Goal: Information Seeking & Learning: Learn about a topic

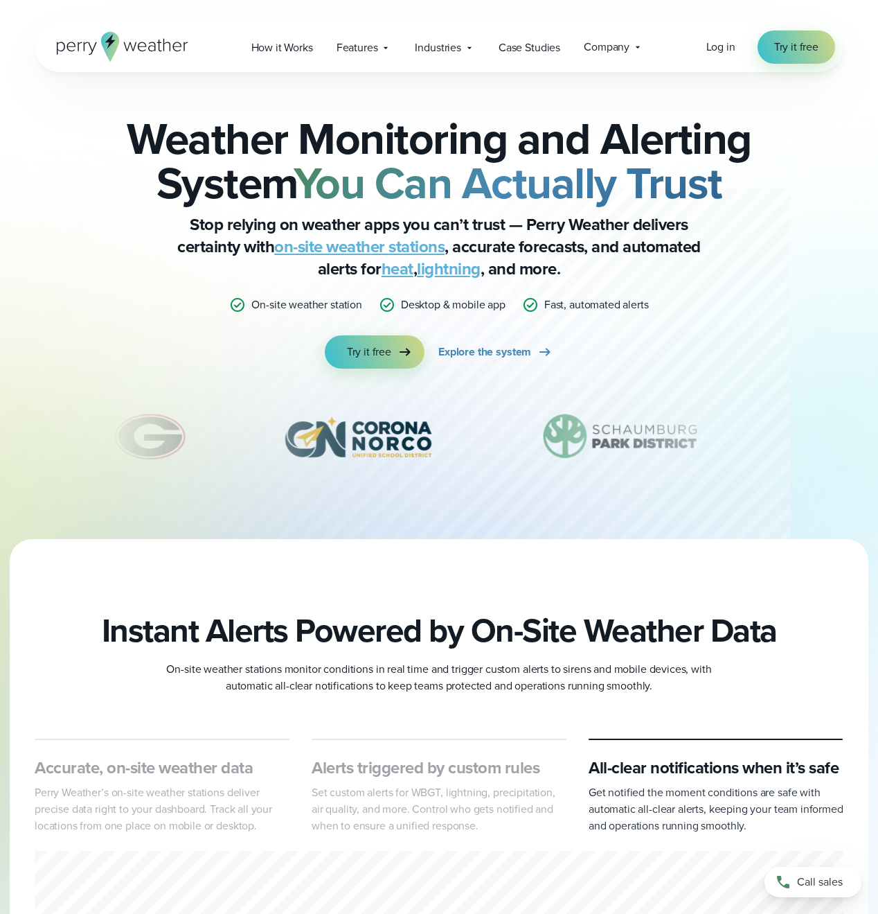
click at [464, 272] on link "lightning" at bounding box center [449, 268] width 64 height 25
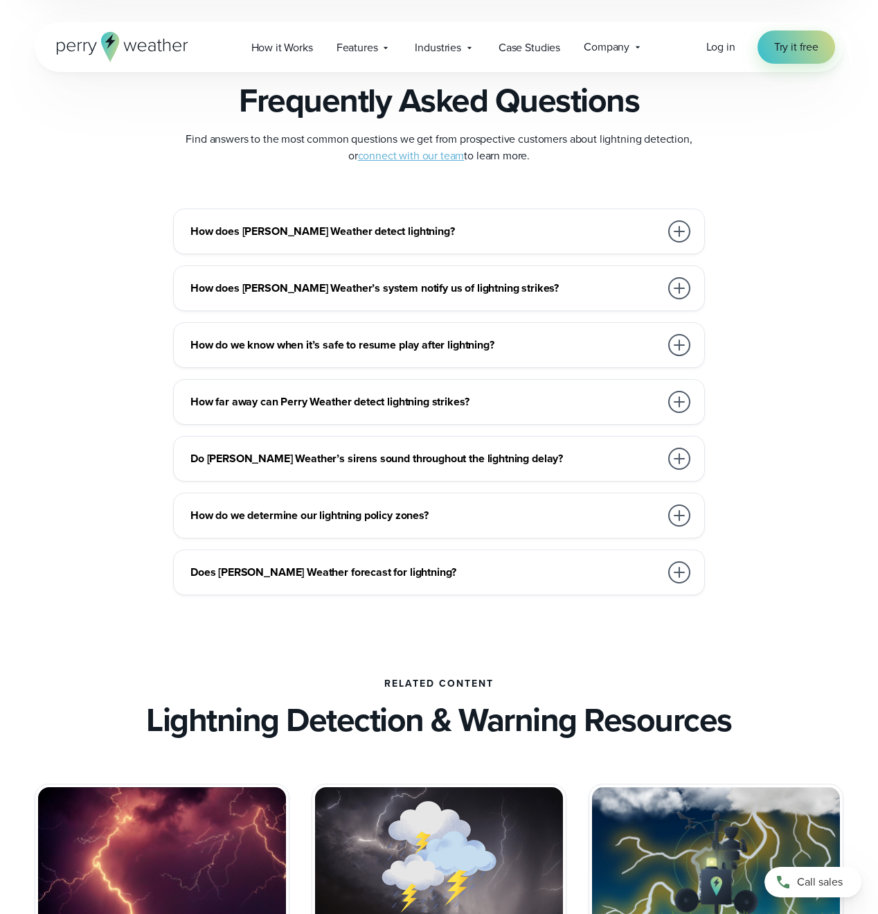
scroll to position [3001, 0]
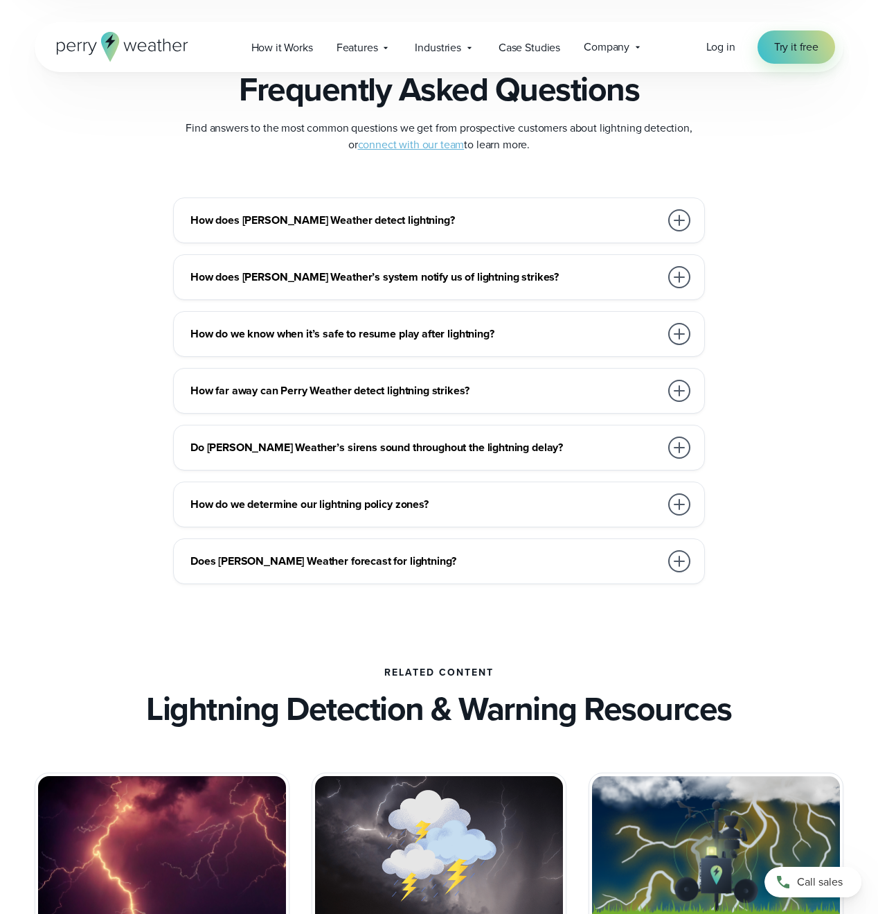
click at [680, 219] on div at bounding box center [679, 220] width 22 height 22
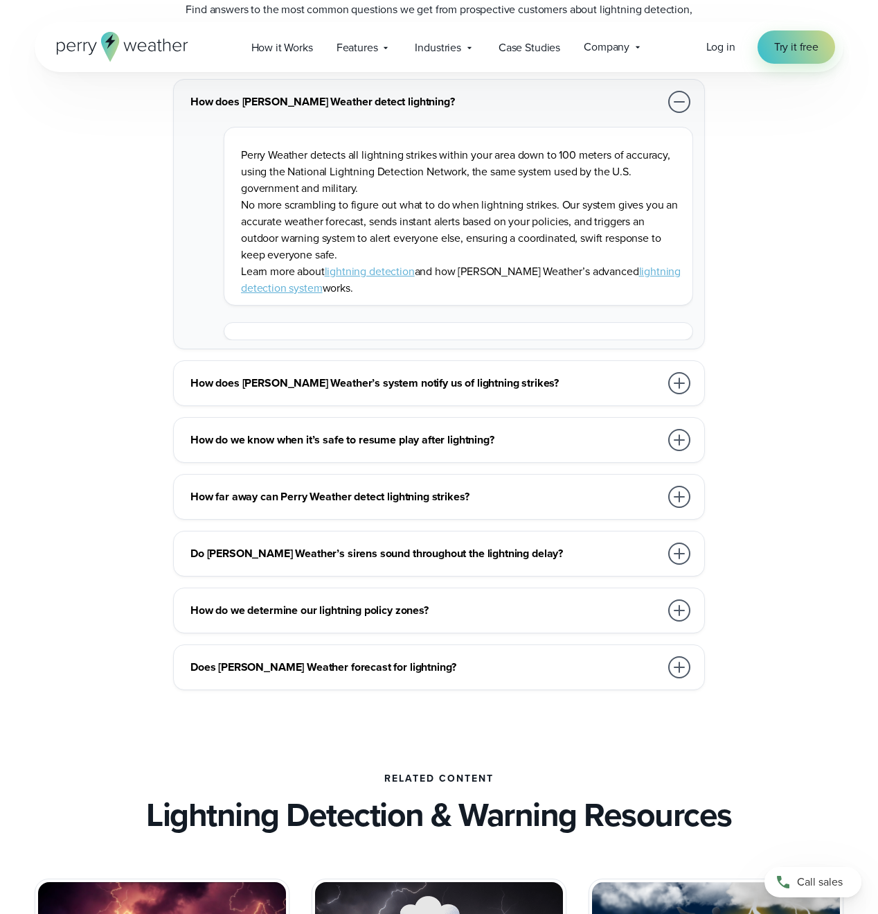
scroll to position [3120, 0]
drag, startPoint x: 468, startPoint y: 175, endPoint x: 287, endPoint y: 163, distance: 181.8
click at [287, 163] on p "Perry Weather detects all lightning strikes within your area down to 100 meters…" at bounding box center [461, 172] width 441 height 50
copy p "National Lightning Detection Network,"
click at [671, 439] on div at bounding box center [679, 440] width 22 height 22
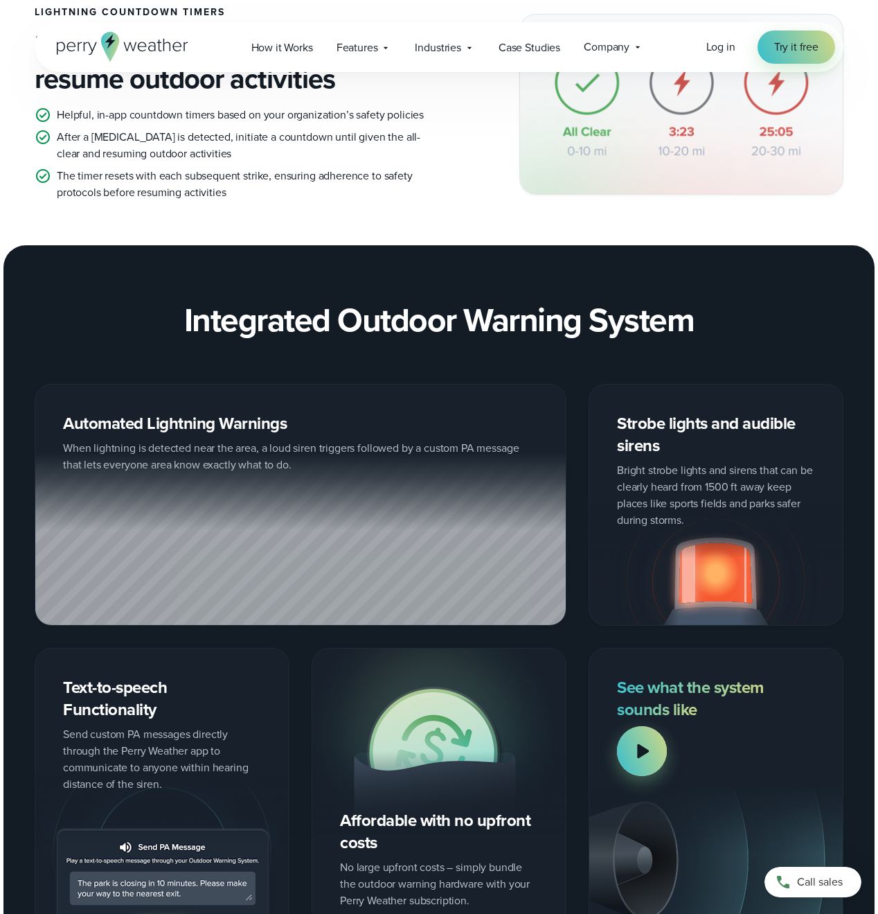
scroll to position [1332, 0]
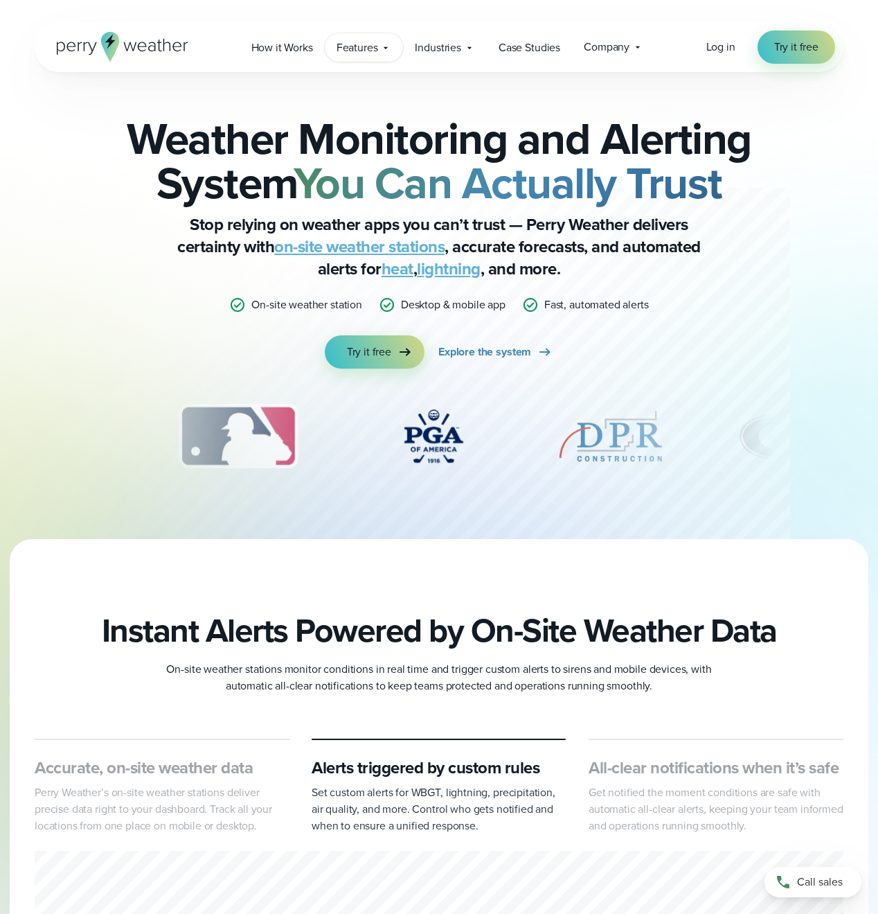
click at [367, 48] on span "Features" at bounding box center [358, 47] width 42 height 17
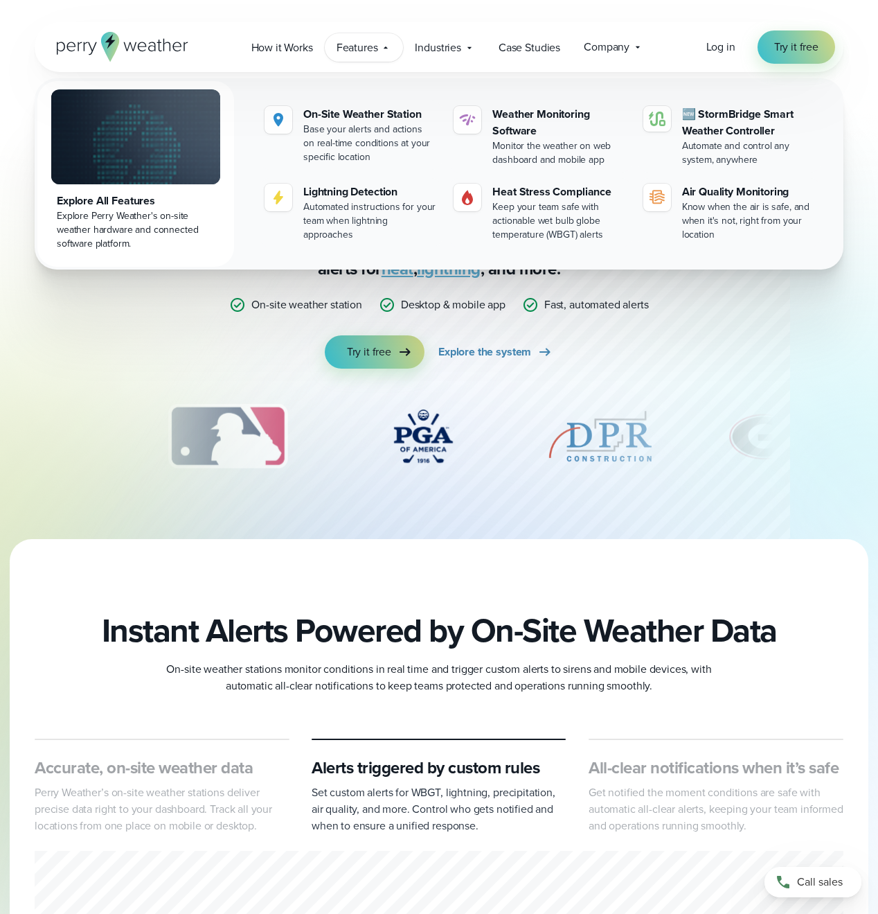
click at [367, 48] on span "Features" at bounding box center [358, 47] width 42 height 17
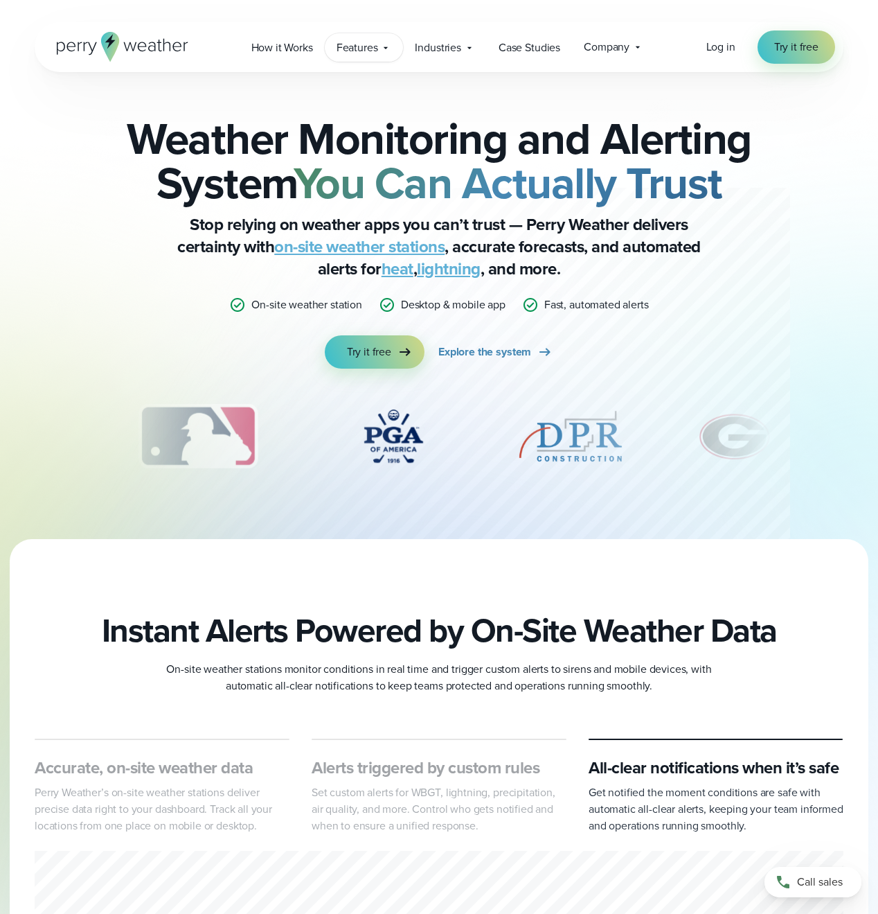
click at [367, 48] on span "Features" at bounding box center [358, 47] width 42 height 17
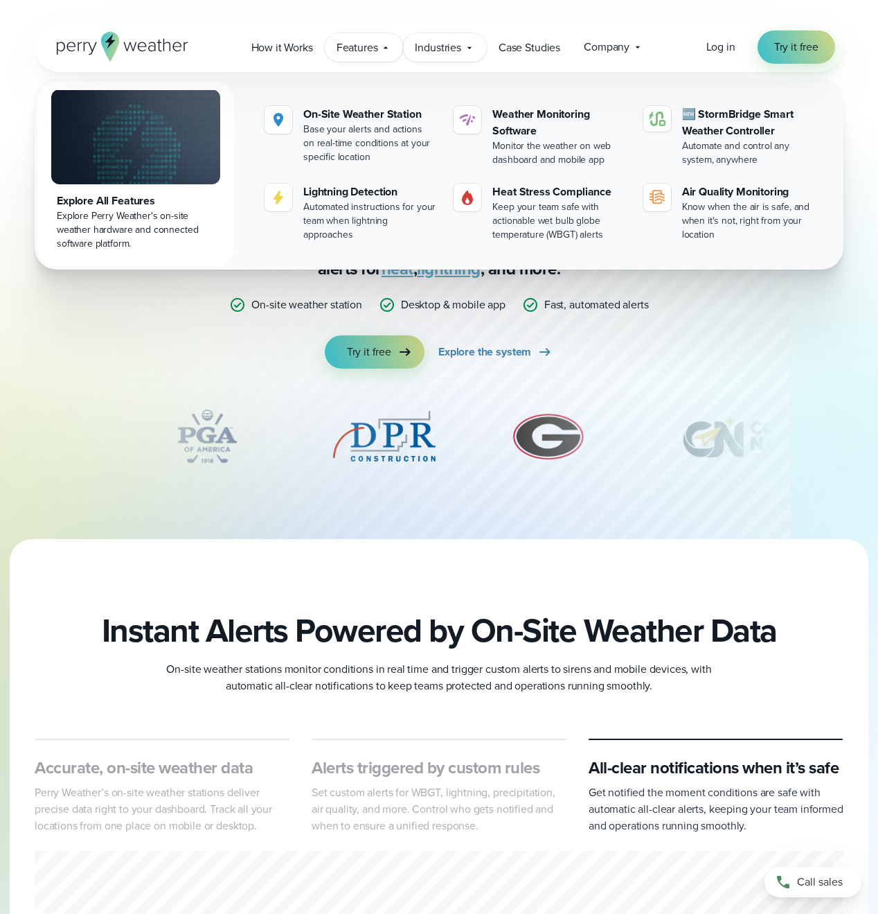
click at [468, 48] on icon at bounding box center [469, 47] width 11 height 11
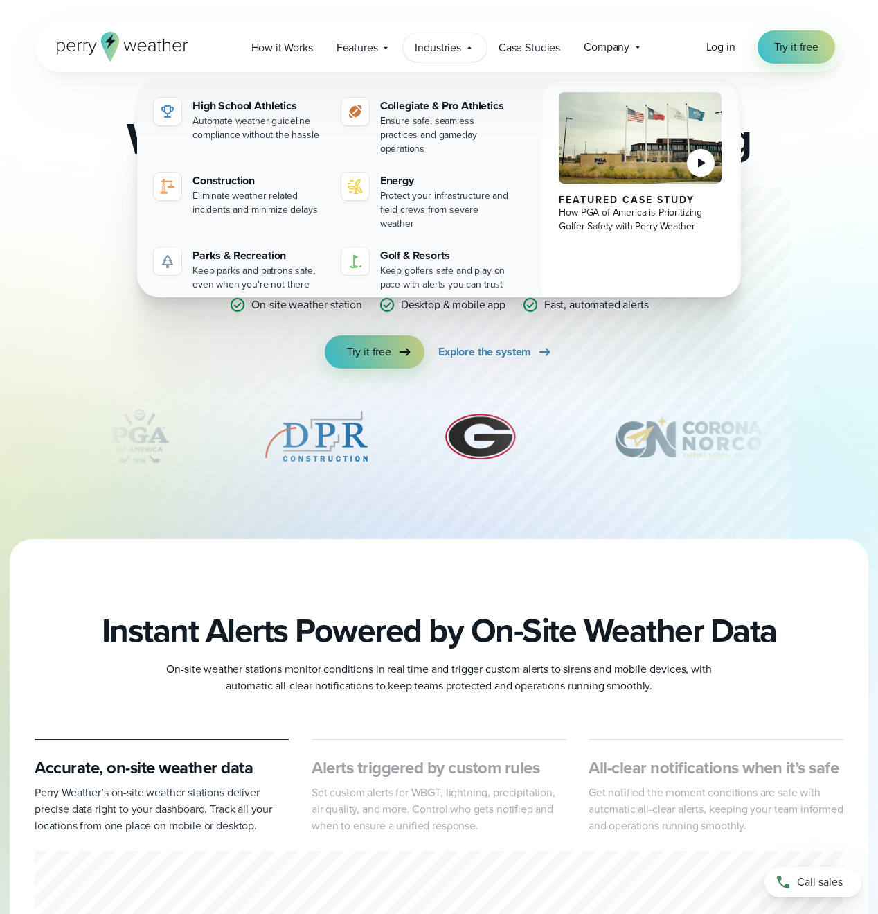
click at [837, 175] on div "Weather Monitoring and Alerting System You Can Actually Trust Stop relying on w…" at bounding box center [439, 305] width 809 height 467
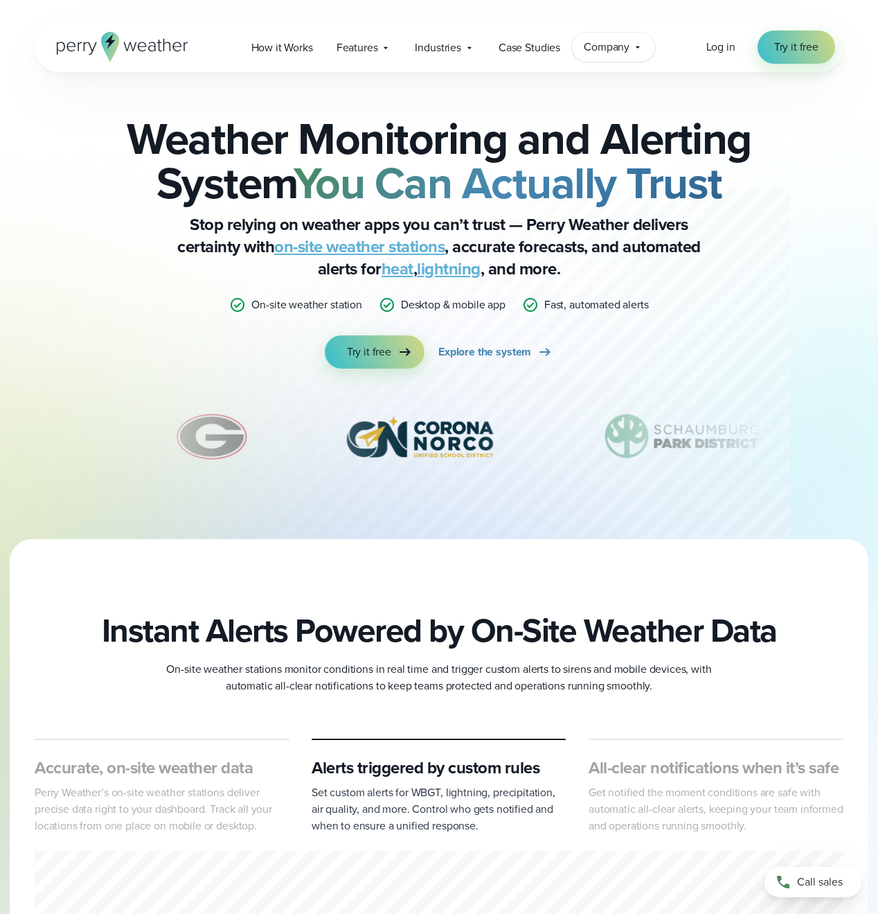
click at [610, 44] on span "Company" at bounding box center [607, 47] width 46 height 17
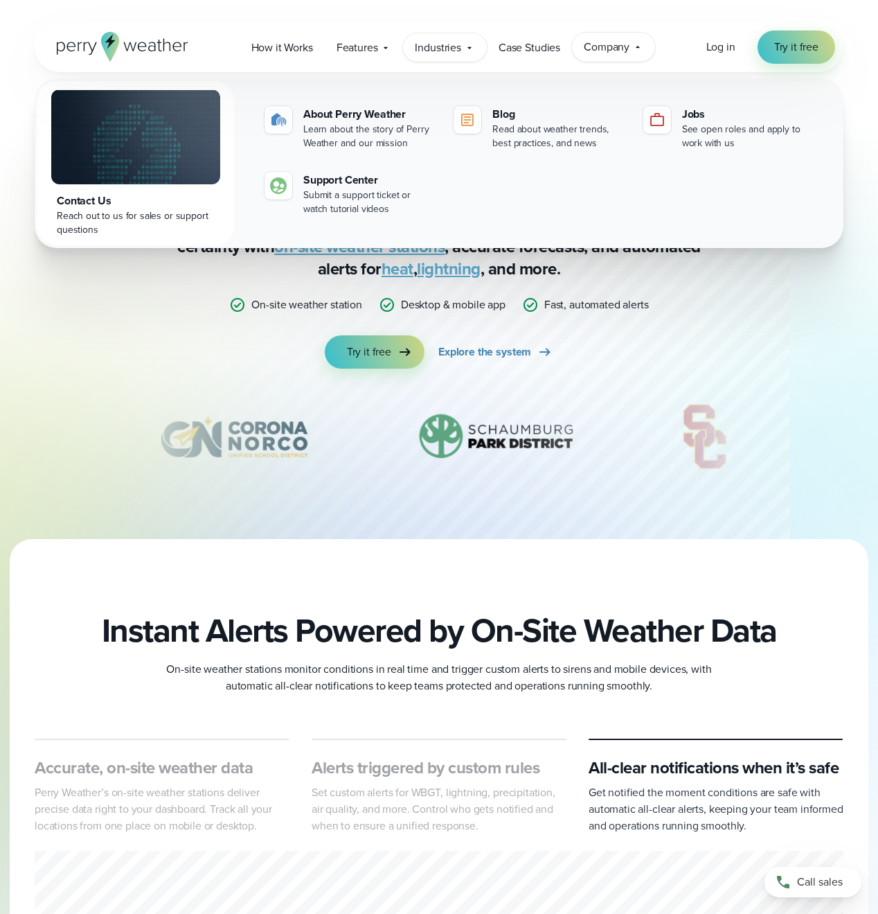
click at [443, 44] on span "Industries" at bounding box center [438, 47] width 46 height 17
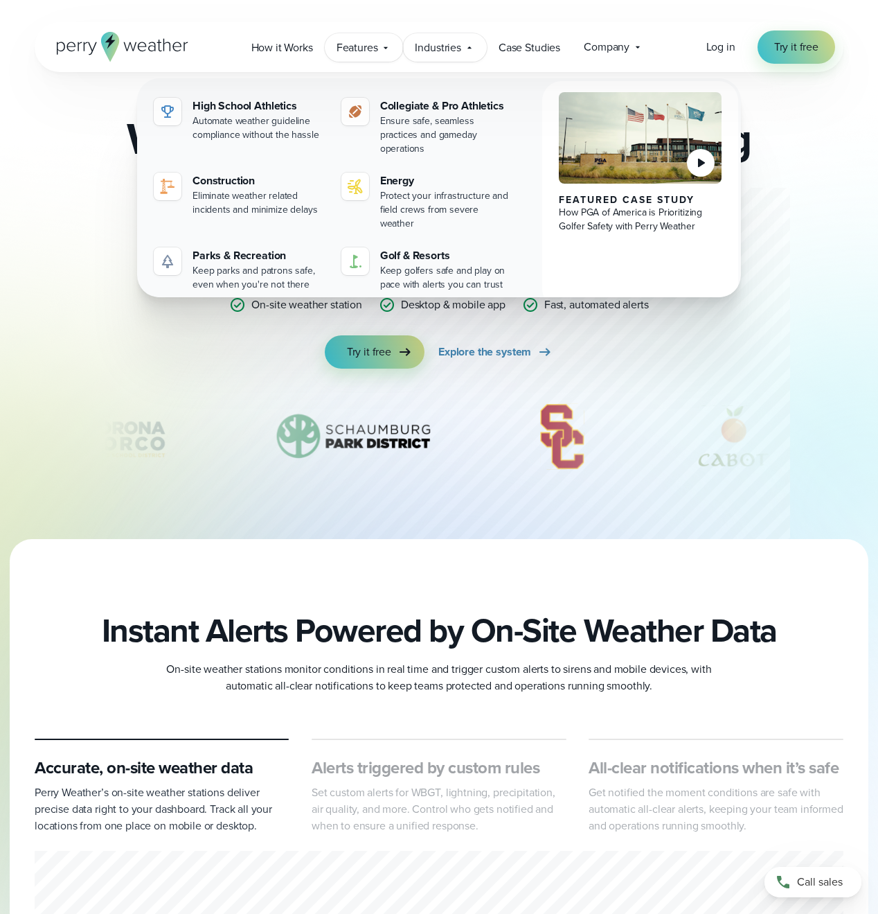
click at [366, 44] on span "Features" at bounding box center [358, 47] width 42 height 17
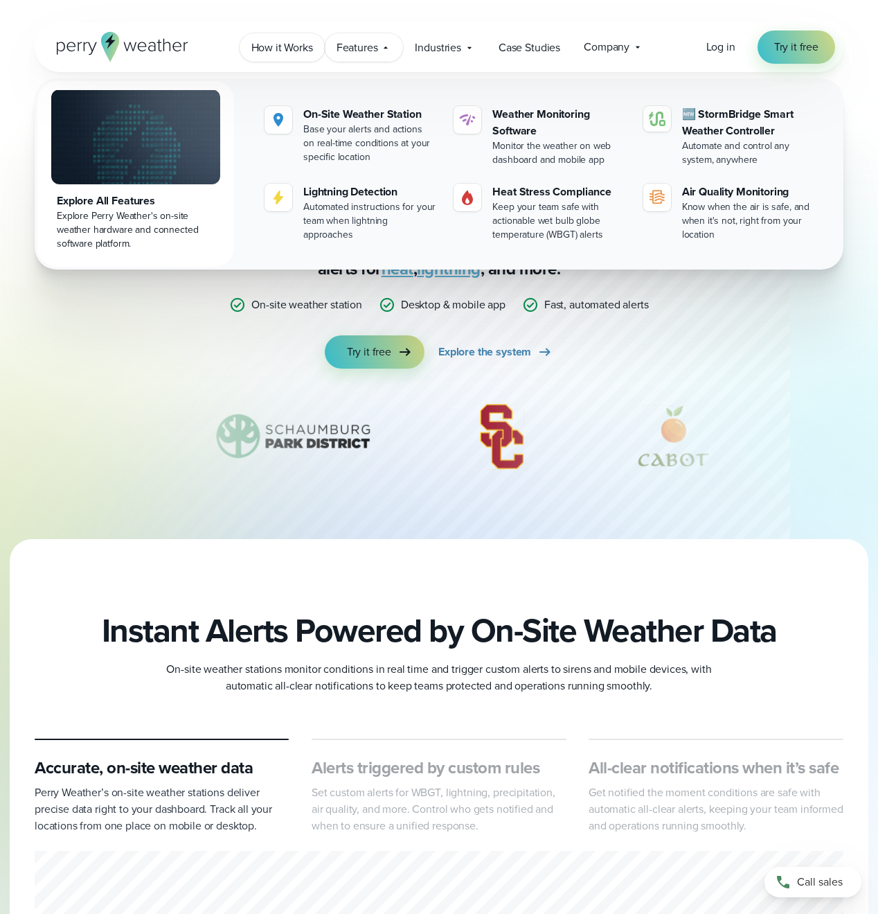
click at [266, 43] on span "How it Works" at bounding box center [282, 47] width 62 height 17
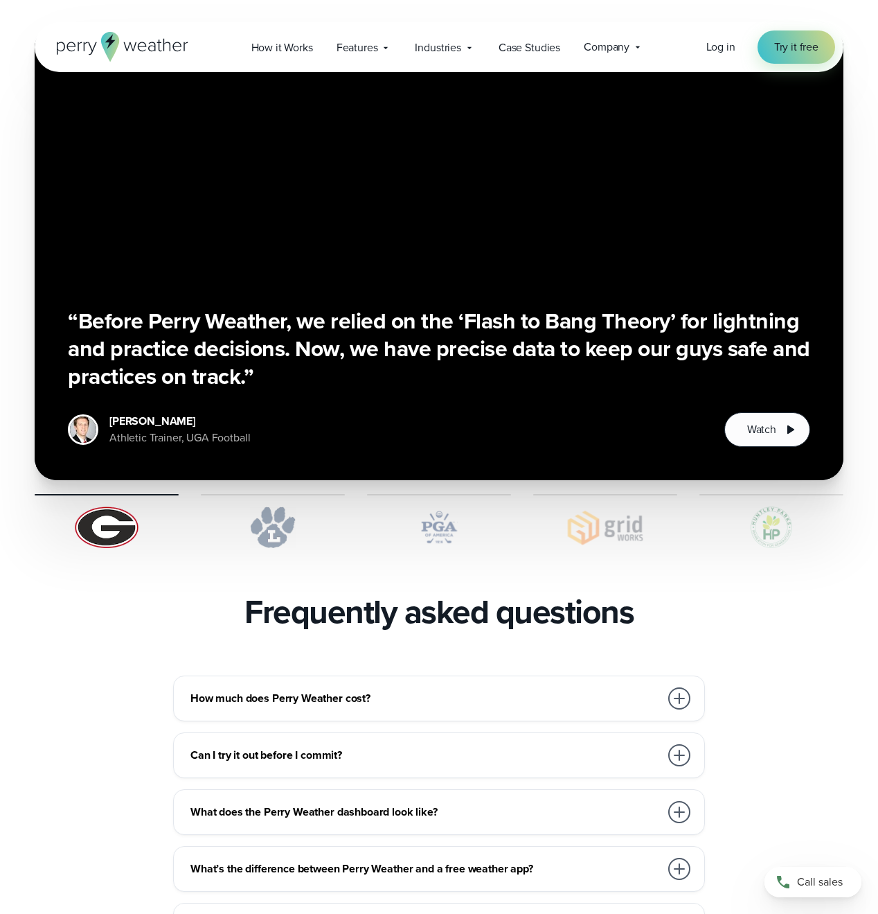
scroll to position [2546, 0]
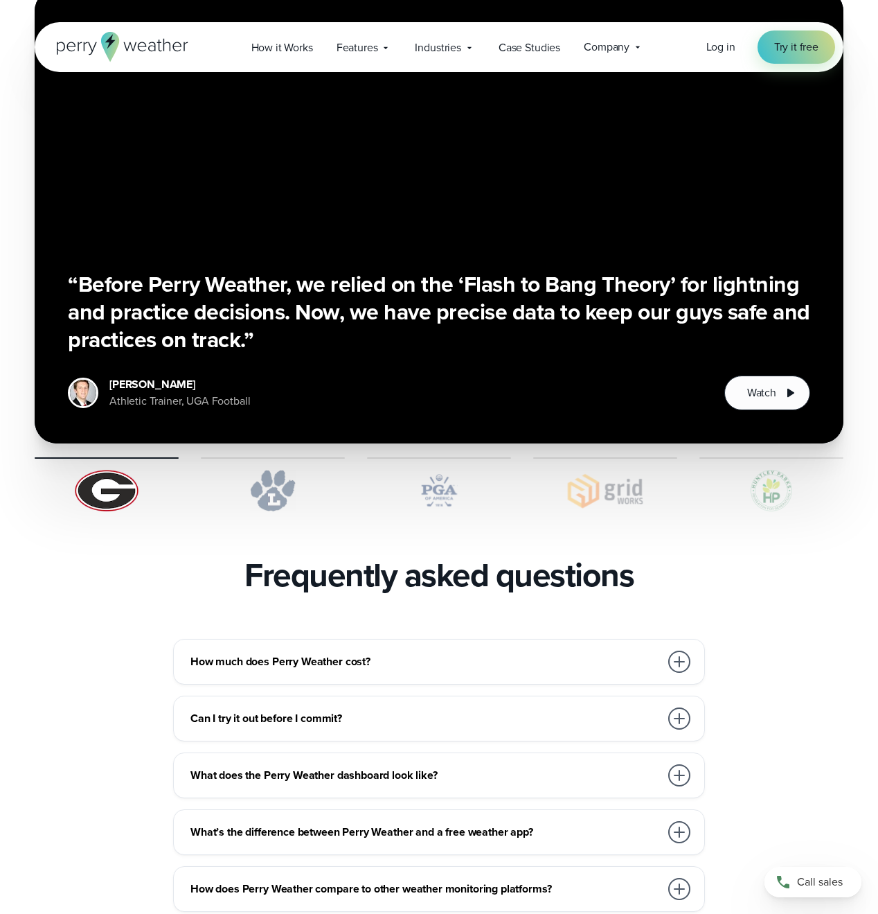
click at [680, 650] on div at bounding box center [679, 661] width 22 height 22
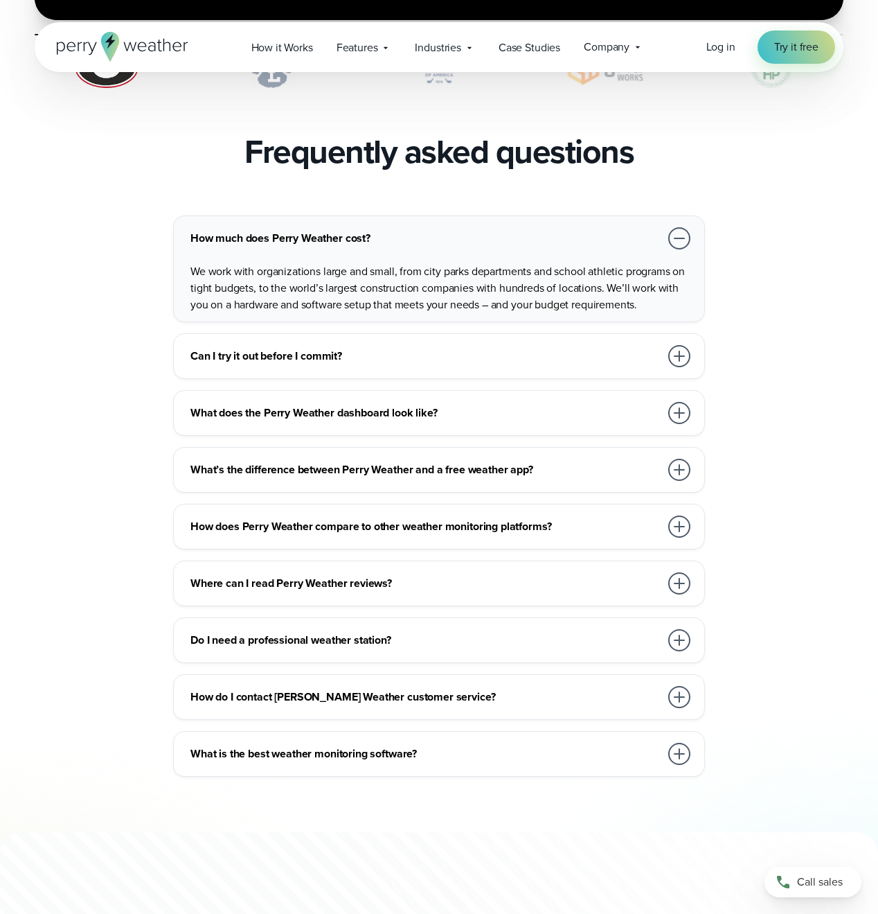
scroll to position [2970, 0]
click at [682, 344] on div at bounding box center [679, 355] width 22 height 22
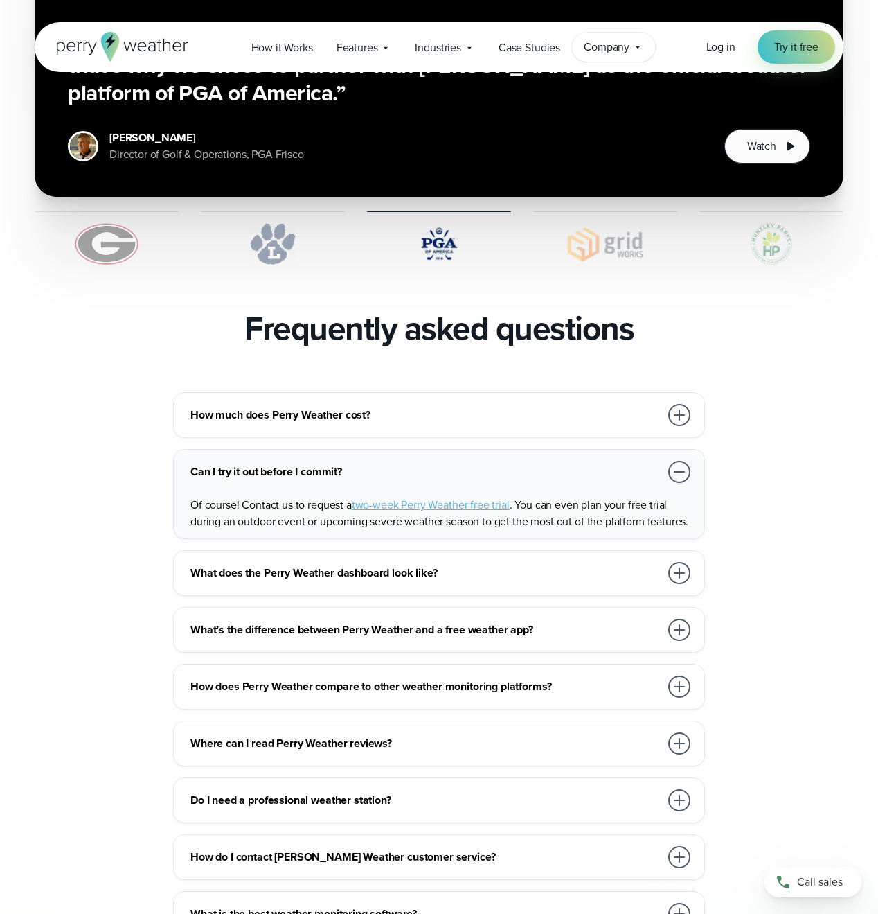
scroll to position [2742, 0]
